Goal: Task Accomplishment & Management: Complete application form

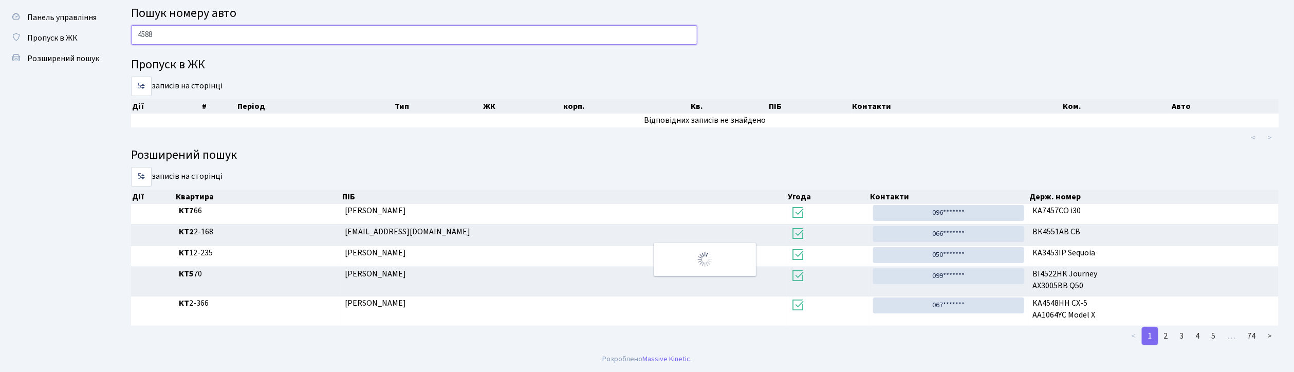
scroll to position [56, 0]
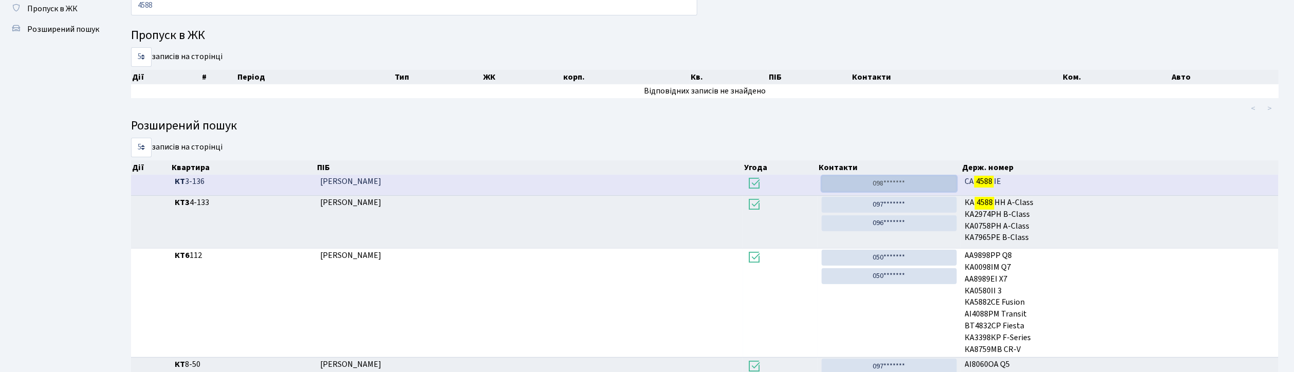
click at [909, 186] on link "098*******" at bounding box center [889, 184] width 135 height 16
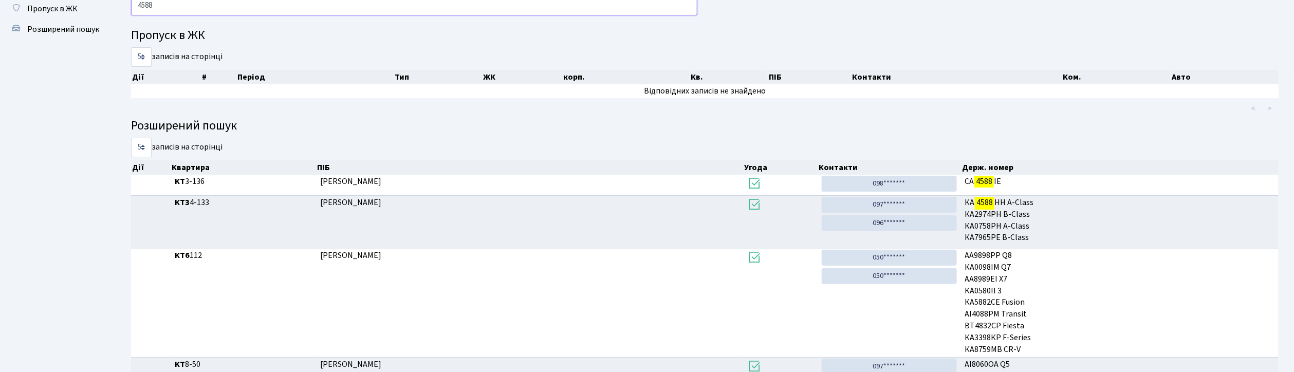
click at [235, 15] on input "4588" at bounding box center [414, 6] width 566 height 20
type input "4"
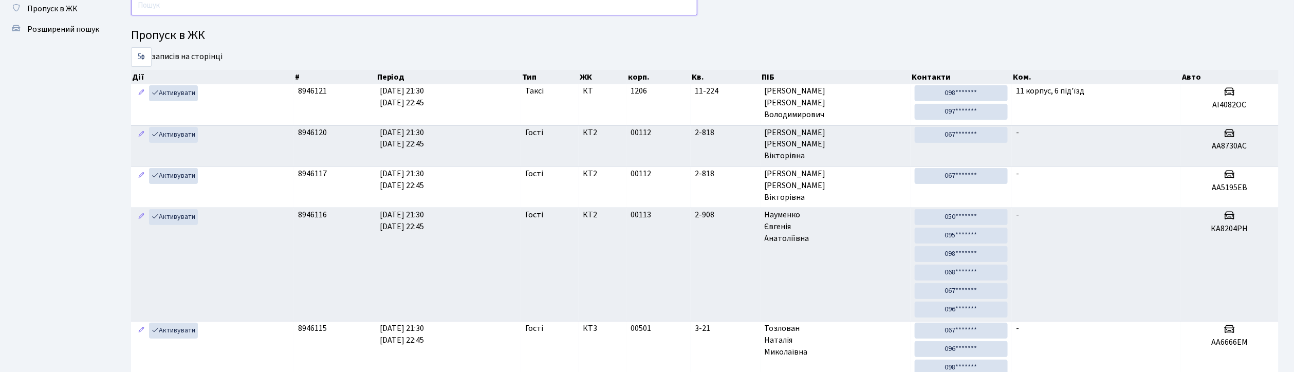
click at [333, 8] on input "text" at bounding box center [414, 6] width 566 height 20
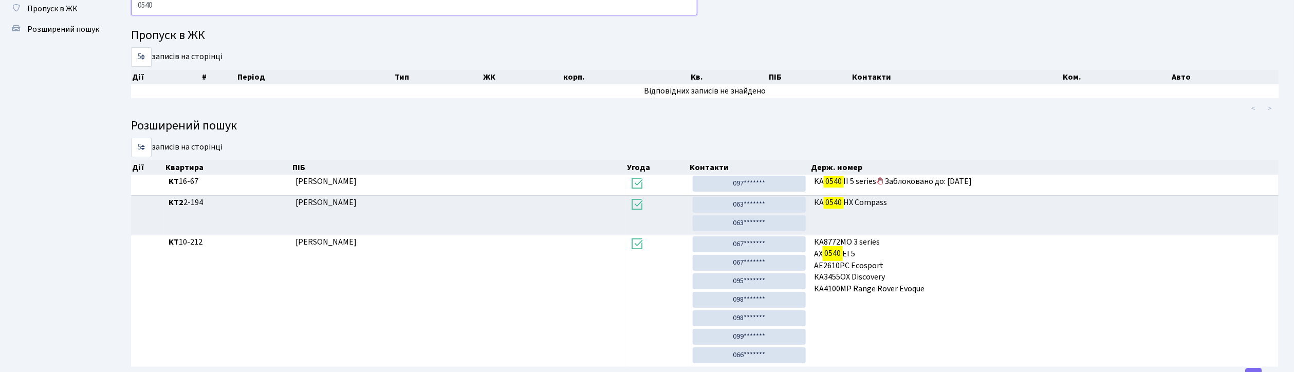
scroll to position [0, 0]
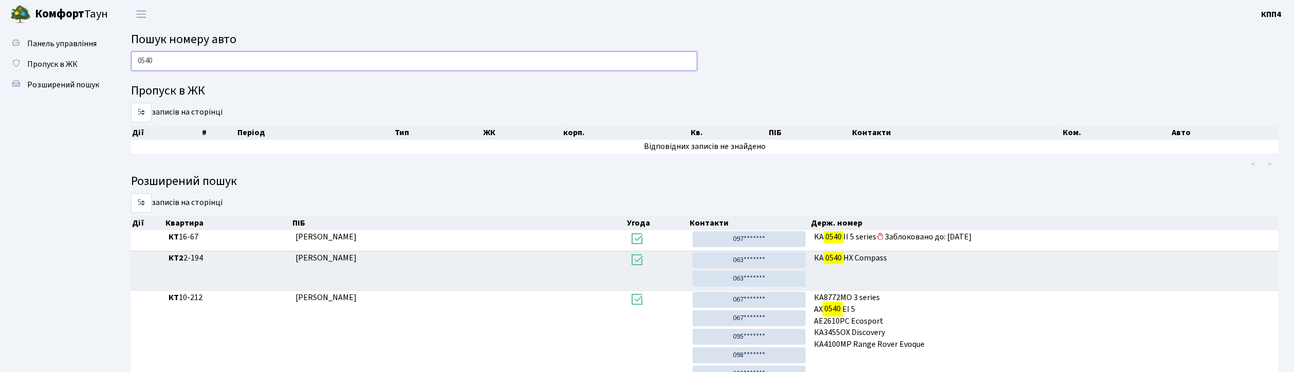
click at [198, 59] on input "0540" at bounding box center [414, 61] width 566 height 20
type input "0"
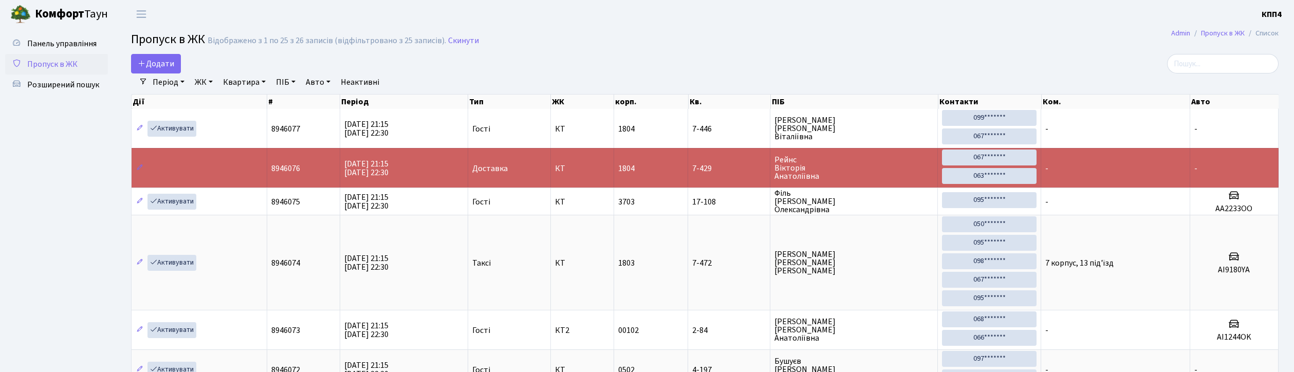
select select "25"
click at [152, 69] on span "Додати" at bounding box center [156, 63] width 36 height 11
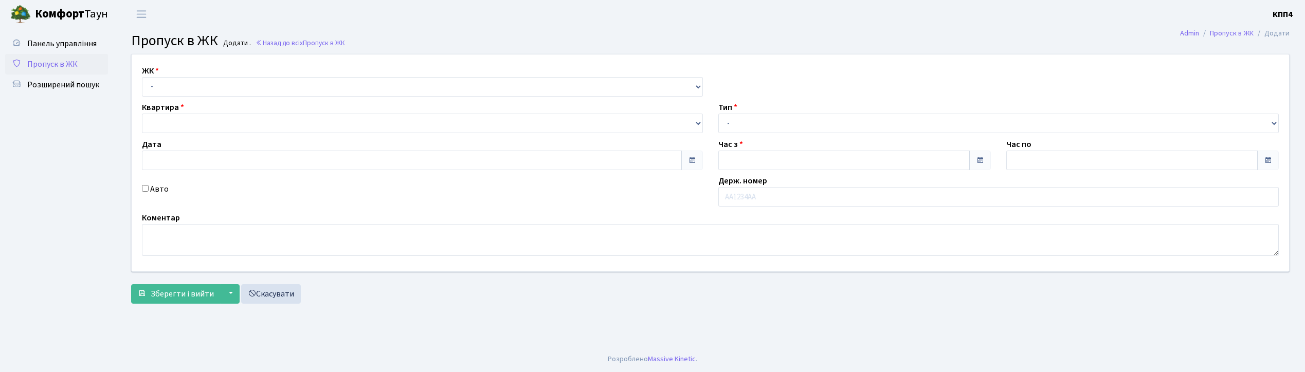
type input "[DATE]"
type input "21:30"
type input "22:30"
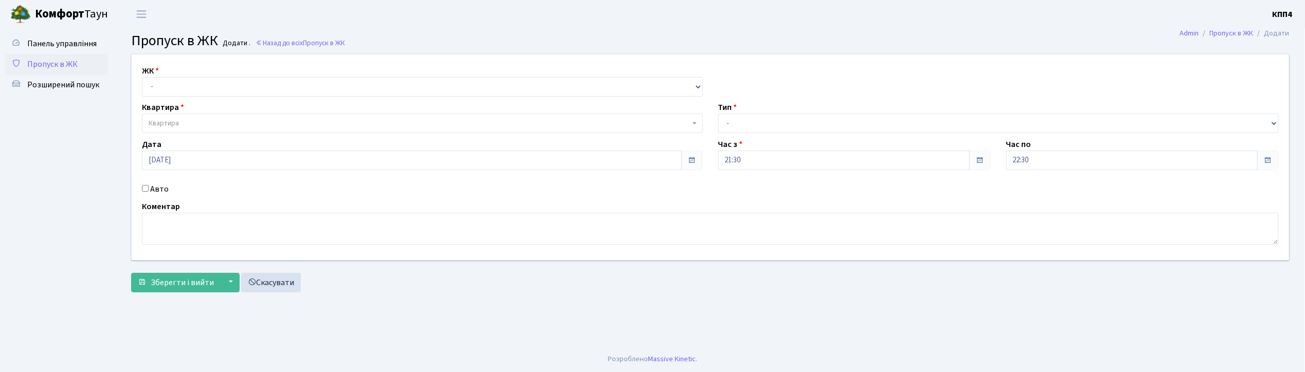
click at [142, 189] on input "Авто" at bounding box center [145, 188] width 7 height 7
checkbox input "true"
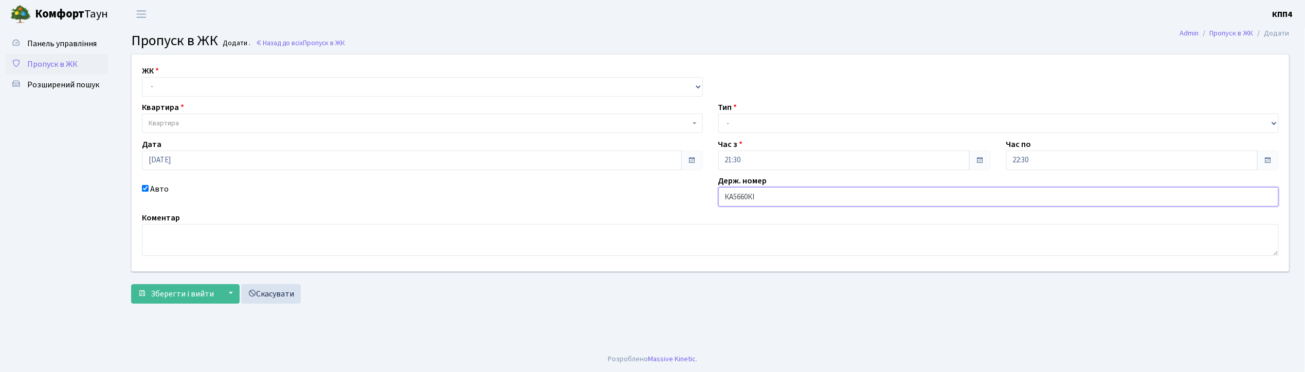
type input "КА5660КІ"
click at [239, 71] on div "ЖК - КТ, вул. Регенераторна, 4 КТ2, просп. Соборності, 17 КТ3, вул. Березнева, …" at bounding box center [422, 81] width 576 height 32
click at [243, 88] on select "- КТ, вул. Регенераторна, 4 КТ2, просп. Соборності, 17 КТ3, вул. Березнева, 16 …" at bounding box center [422, 87] width 561 height 20
select select "271"
click at [142, 77] on select "- КТ, вул. Регенераторна, 4 КТ2, просп. Соборності, 17 КТ3, вул. Березнева, 16 …" at bounding box center [422, 87] width 561 height 20
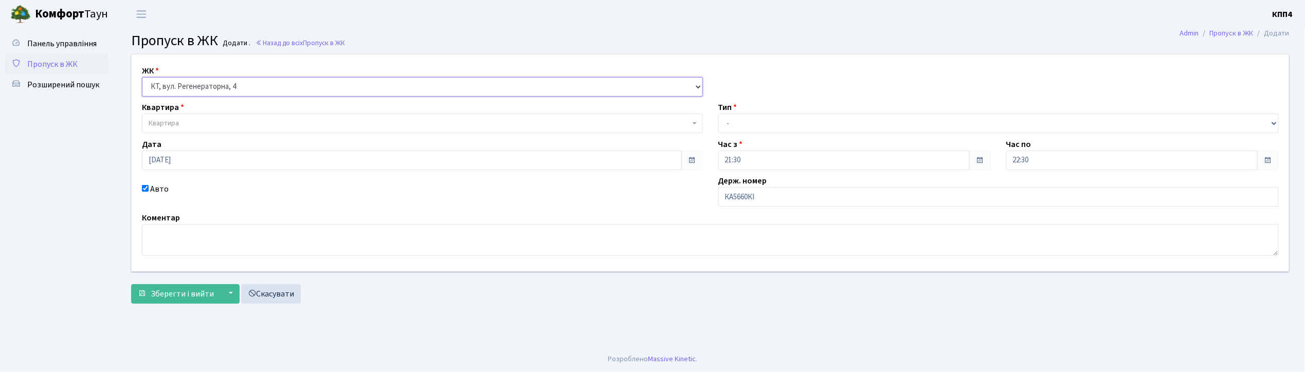
select select
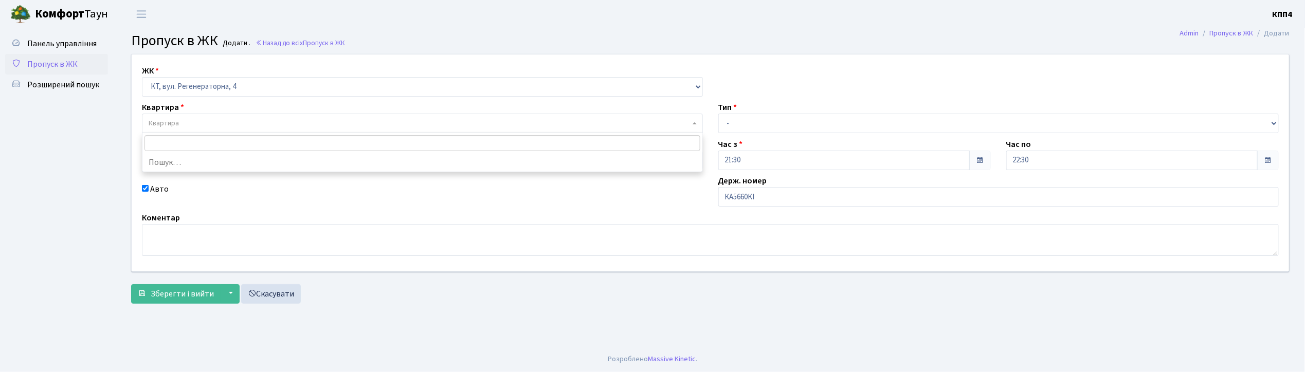
click at [229, 128] on span "Квартира" at bounding box center [419, 123] width 541 height 10
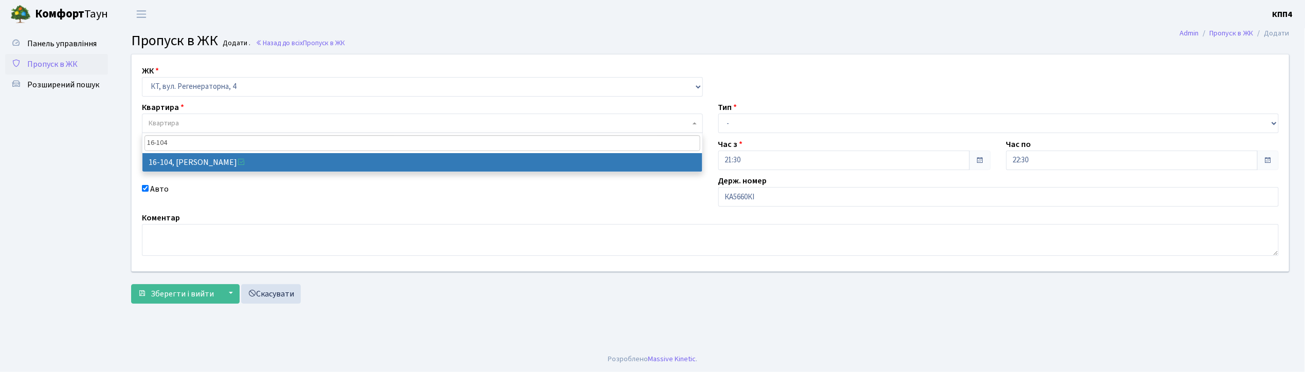
type input "16-104"
select select "8665"
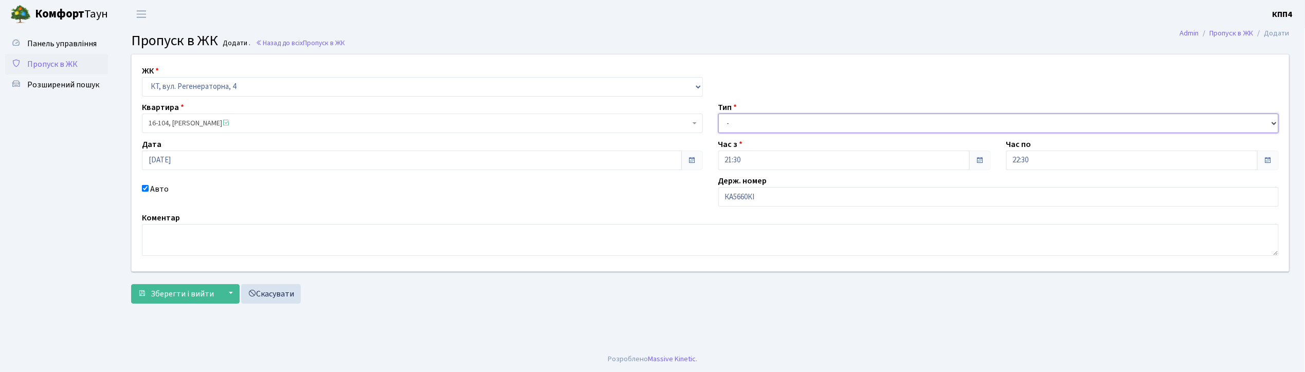
click at [767, 124] on select "- Доставка Таксі Гості Сервіс" at bounding box center [998, 124] width 561 height 20
select select "3"
click at [718, 114] on select "- Доставка Таксі Гості Сервіс" at bounding box center [998, 124] width 561 height 20
click at [192, 291] on span "Зберегти і вийти" at bounding box center [182, 293] width 63 height 11
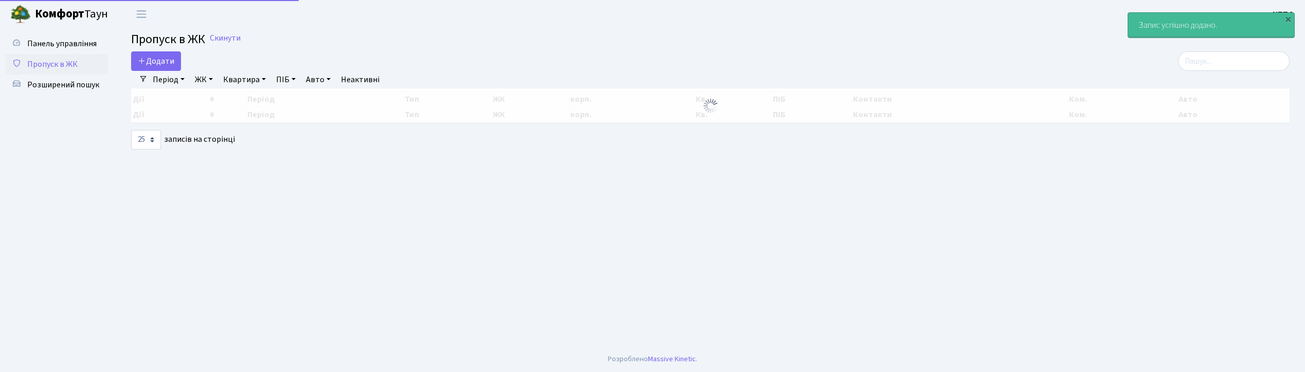
select select "25"
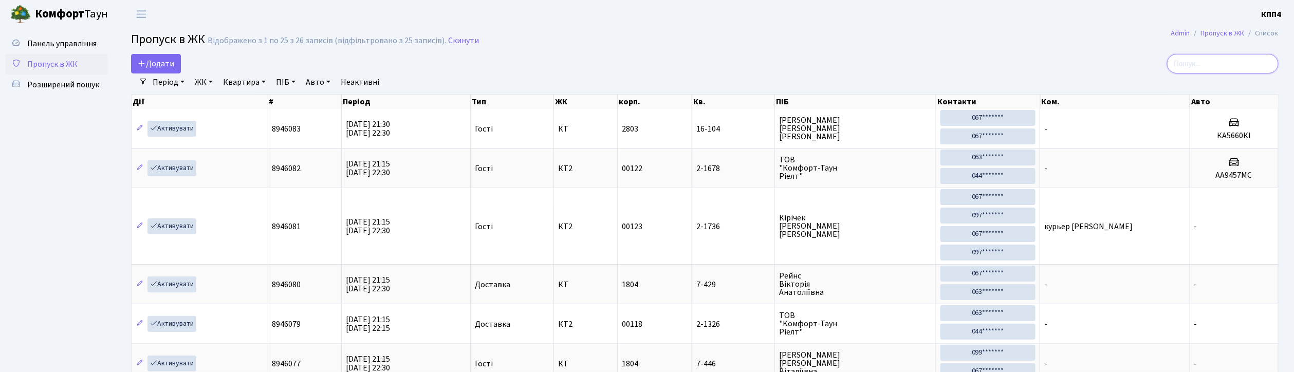
click at [1258, 68] on input "search" at bounding box center [1223, 64] width 112 height 20
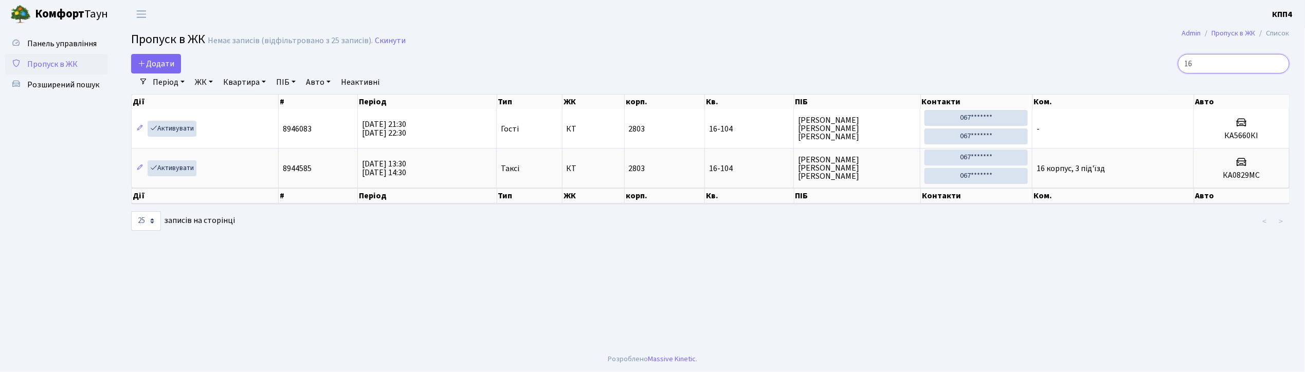
type input "1"
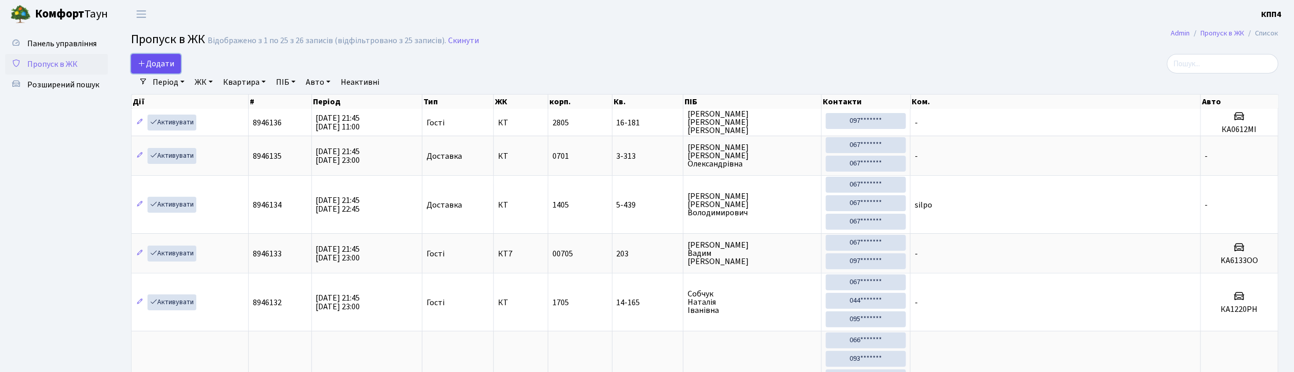
click at [164, 68] on span "Додати" at bounding box center [156, 63] width 36 height 11
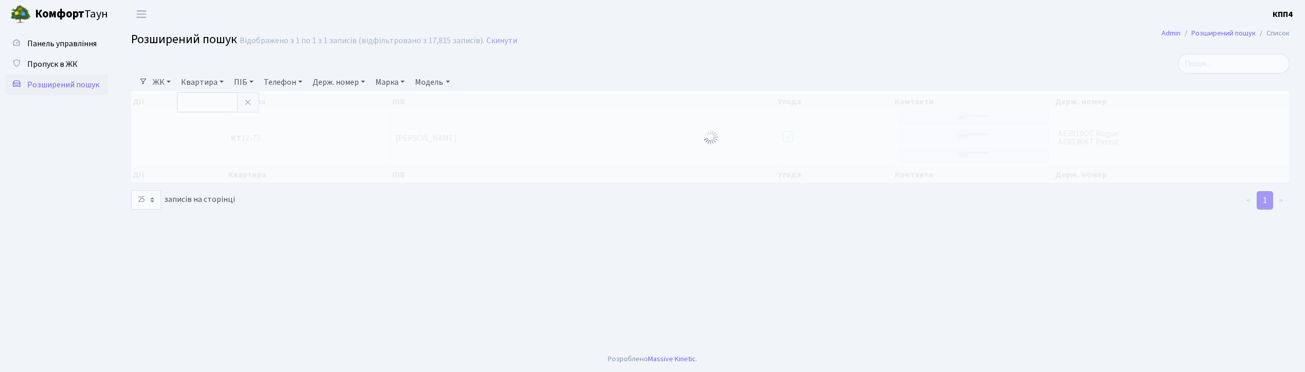
select select "25"
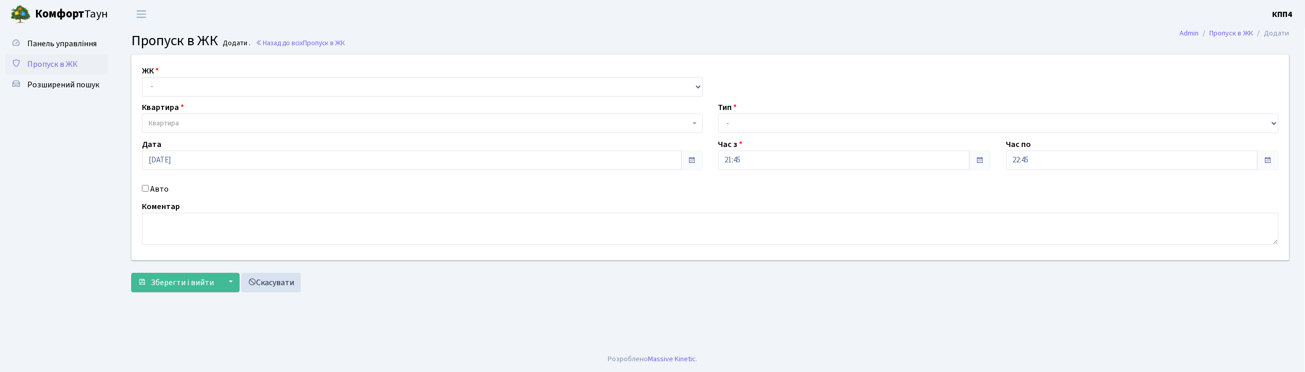
click at [146, 187] on input "Авто" at bounding box center [145, 188] width 7 height 7
checkbox input "true"
